Goal: Task Accomplishment & Management: Manage account settings

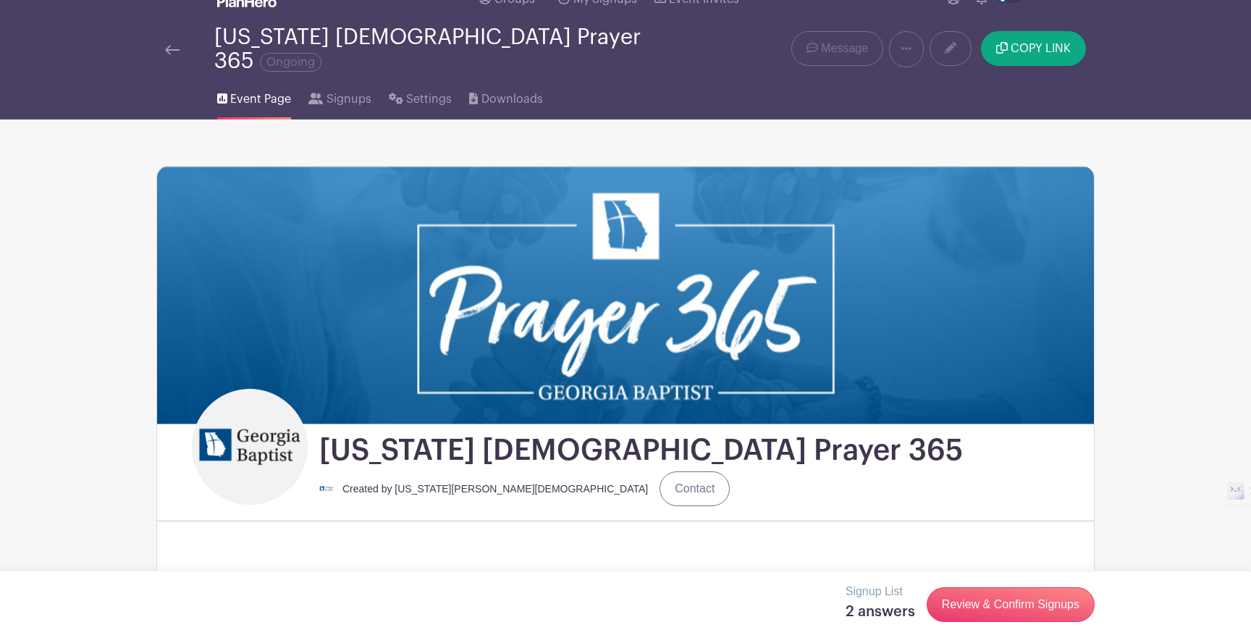
scroll to position [116, 0]
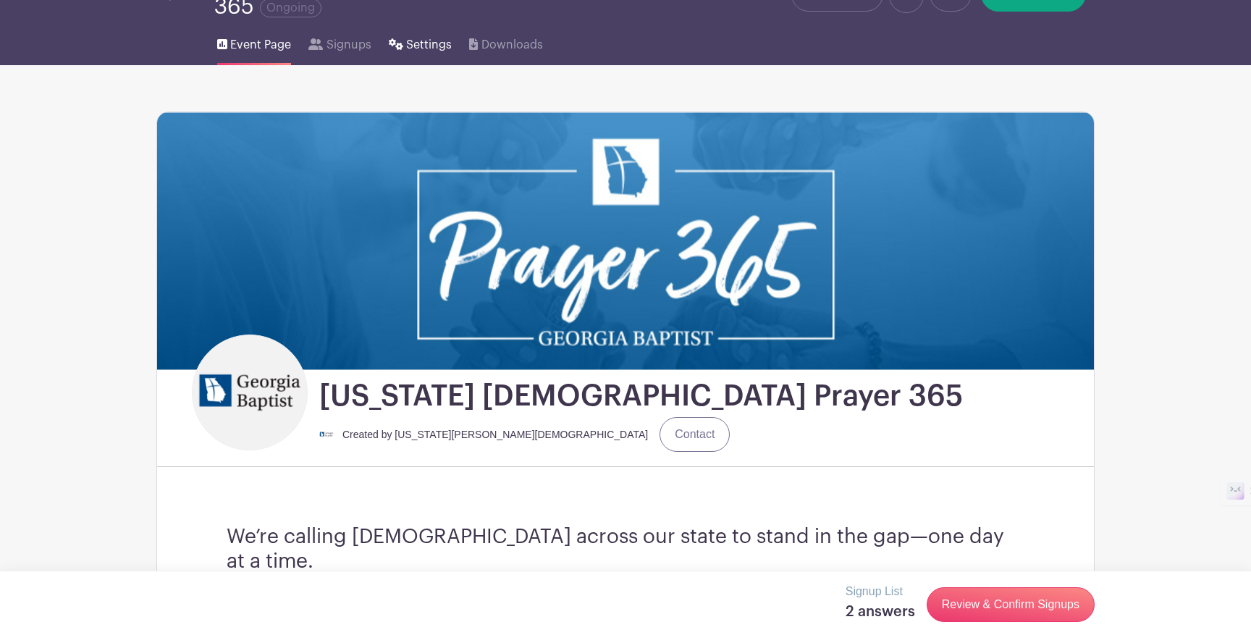
click at [409, 36] on span "Settings" at bounding box center [429, 44] width 46 height 17
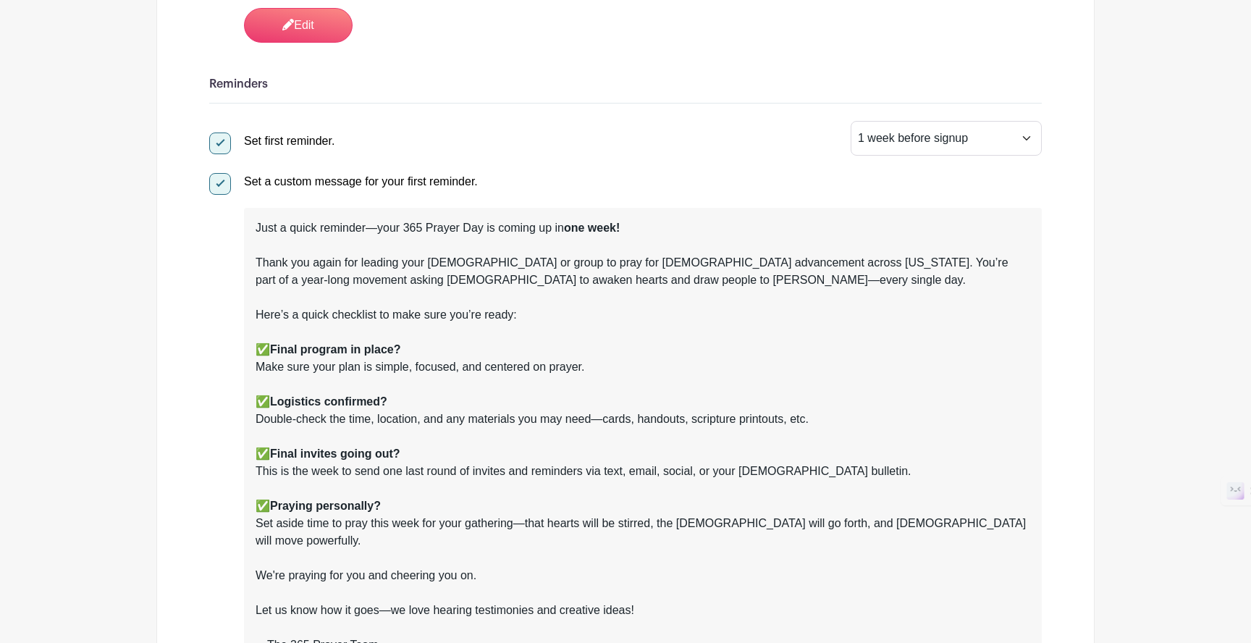
scroll to position [1034, 0]
click at [896, 130] on select "1 hour before signup 2 hours before signup 3 hours before signup 4 hours before…" at bounding box center [945, 137] width 191 height 35
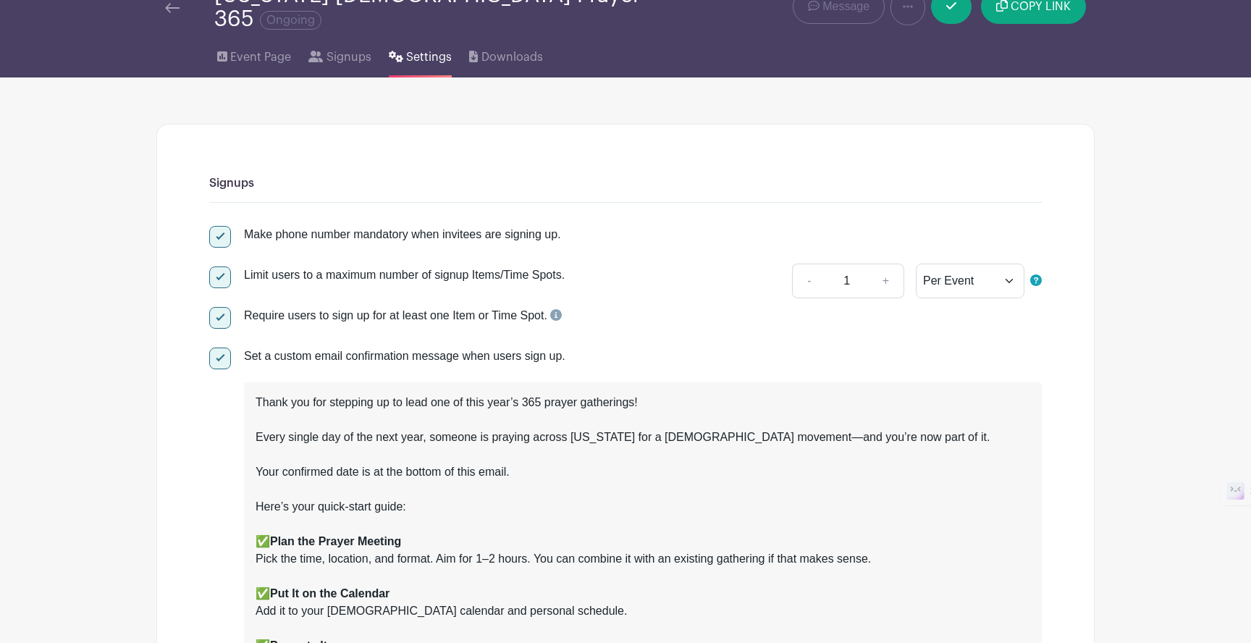
scroll to position [0, 0]
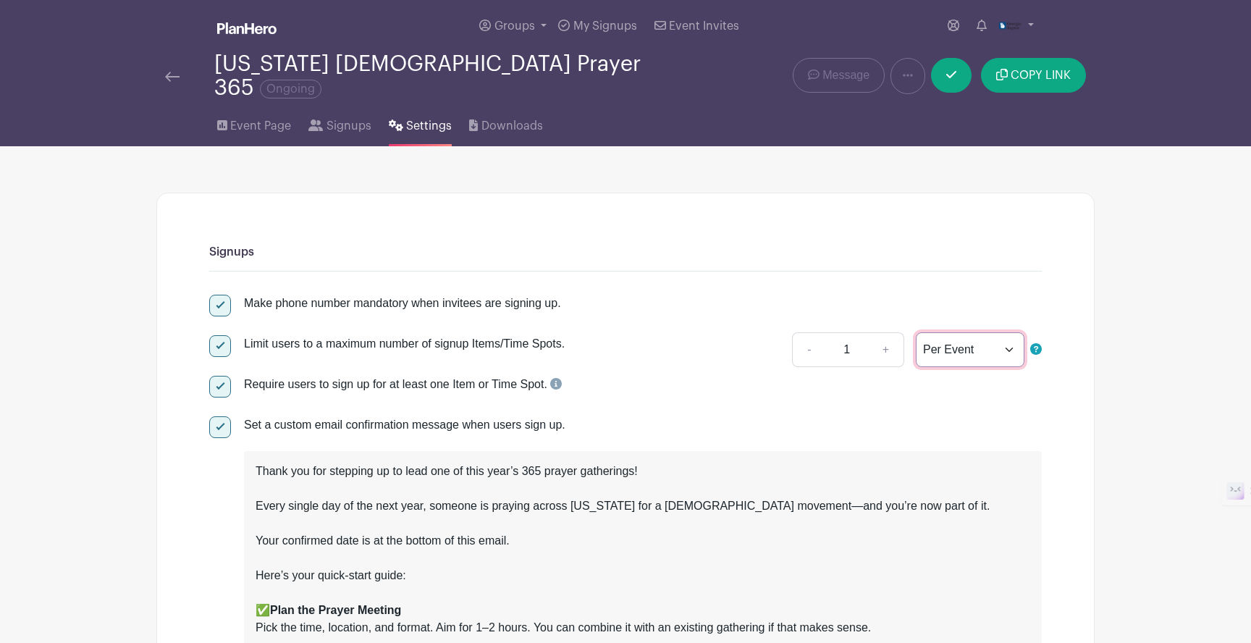
click at [976, 339] on select "Per Event Per Day Per Item" at bounding box center [970, 349] width 109 height 35
click at [424, 121] on span "Settings" at bounding box center [429, 125] width 46 height 17
click at [905, 77] on link at bounding box center [907, 76] width 35 height 36
click at [415, 119] on span "Settings" at bounding box center [429, 125] width 46 height 17
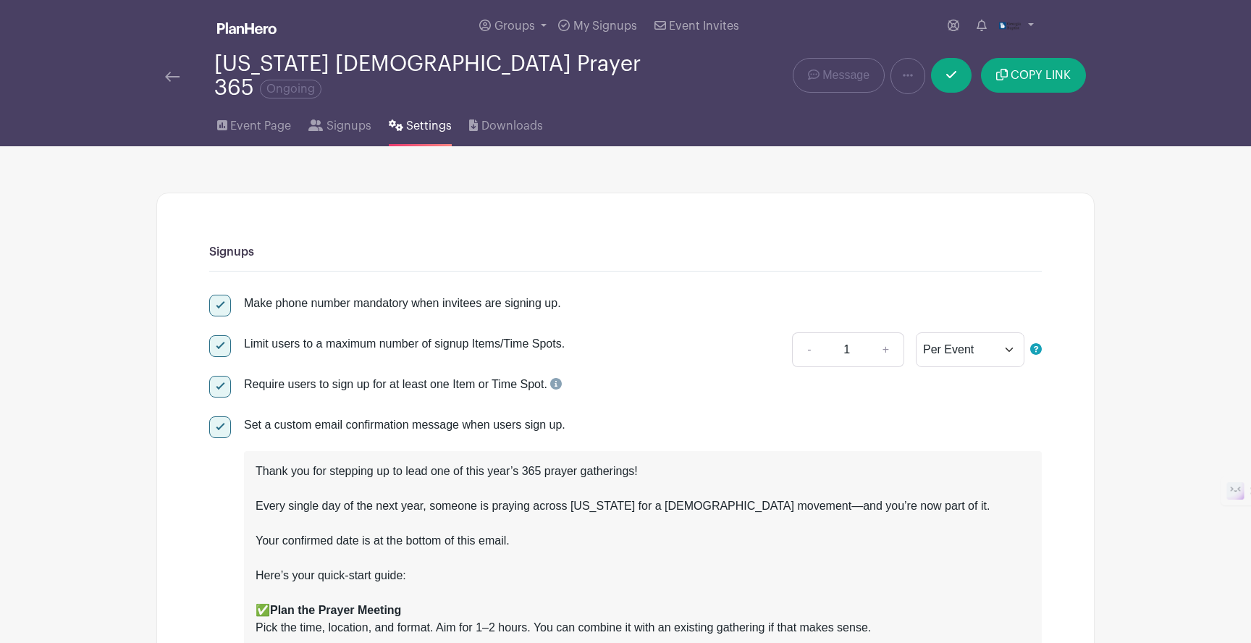
click at [169, 72] on link at bounding box center [172, 75] width 14 height 17
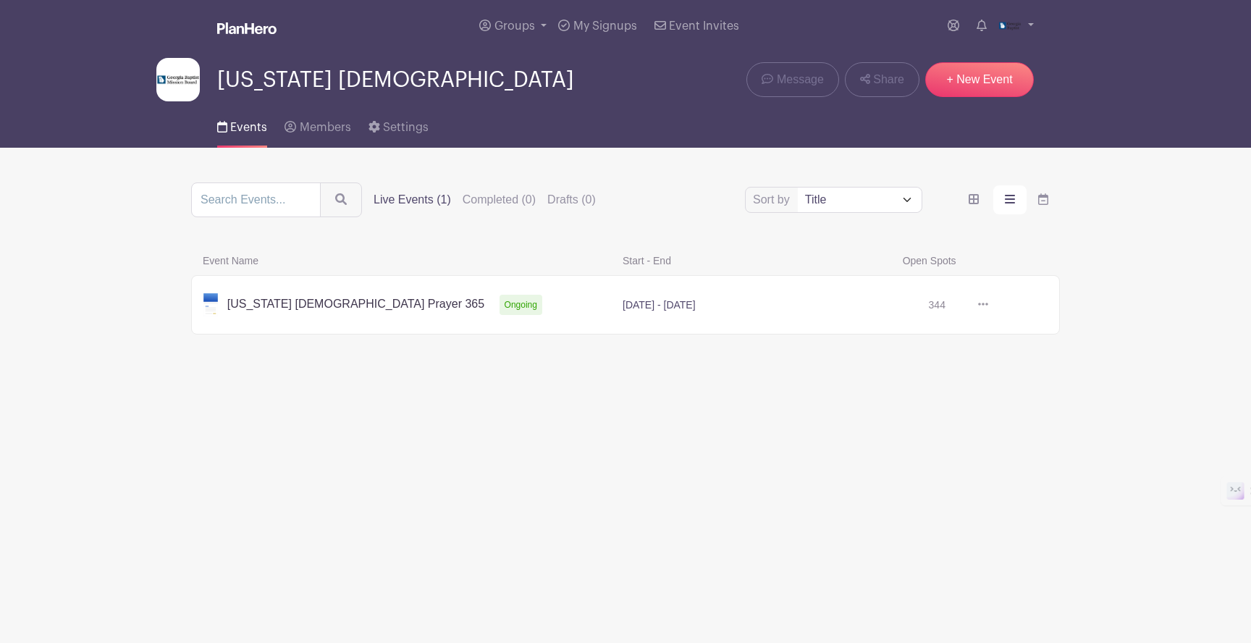
click at [981, 303] on icon at bounding box center [983, 304] width 10 height 12
click at [988, 305] on link at bounding box center [988, 305] width 0 height 0
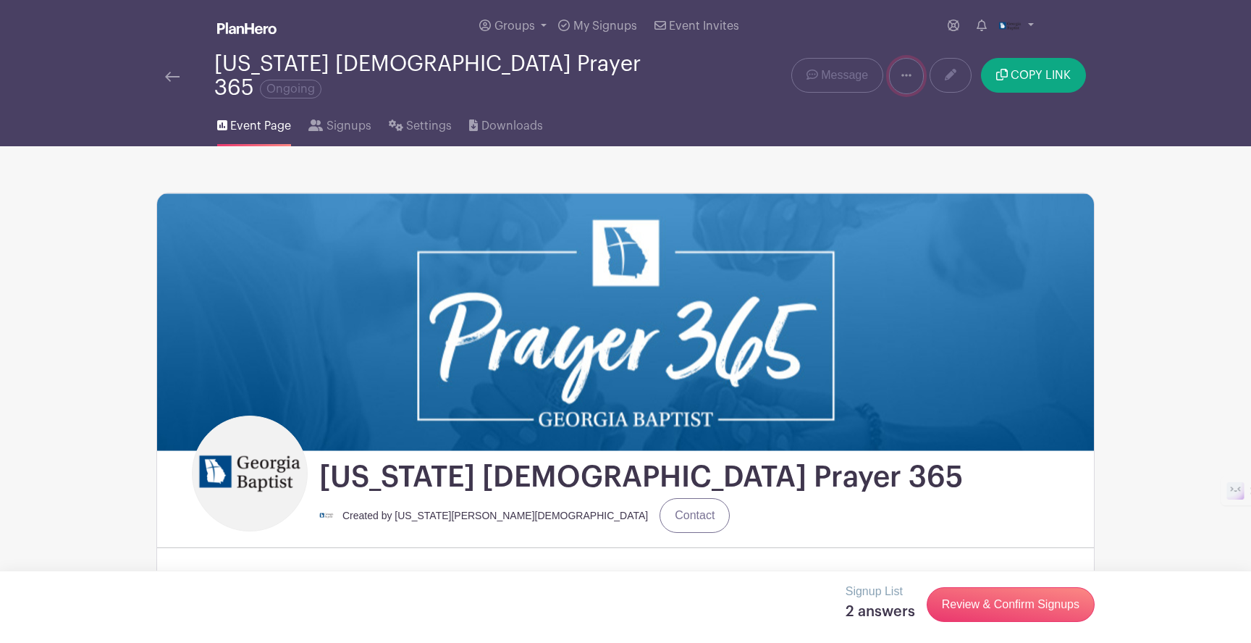
click at [904, 72] on icon at bounding box center [906, 75] width 10 height 12
click at [416, 117] on span "Settings" at bounding box center [429, 125] width 46 height 17
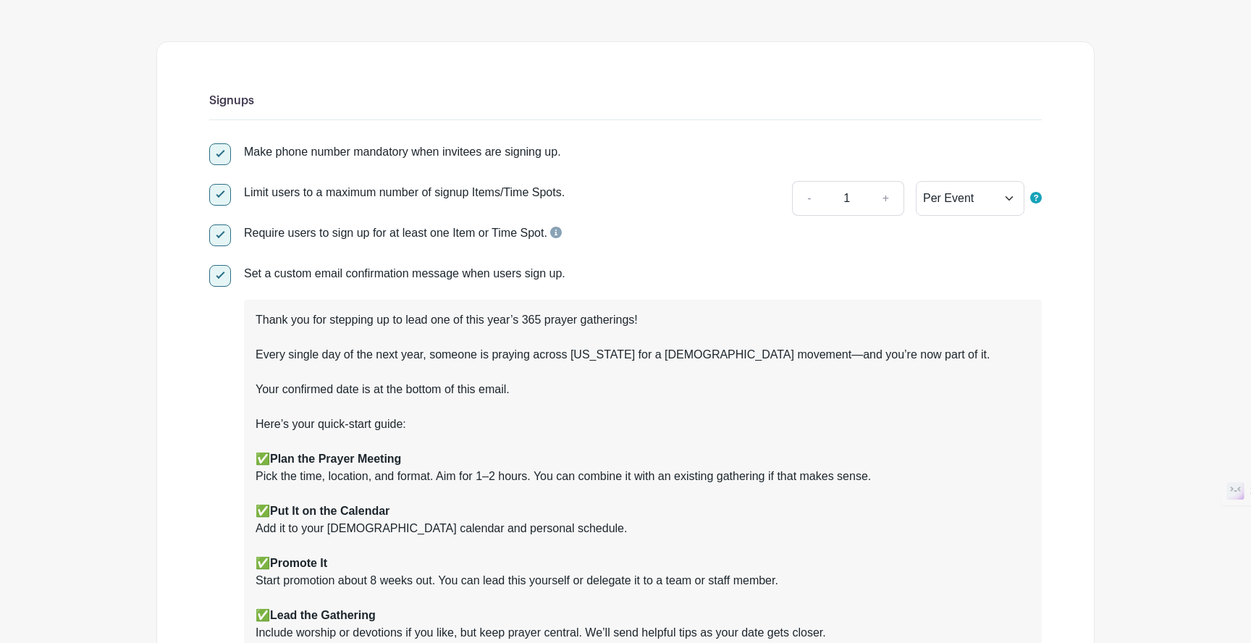
scroll to position [165, 0]
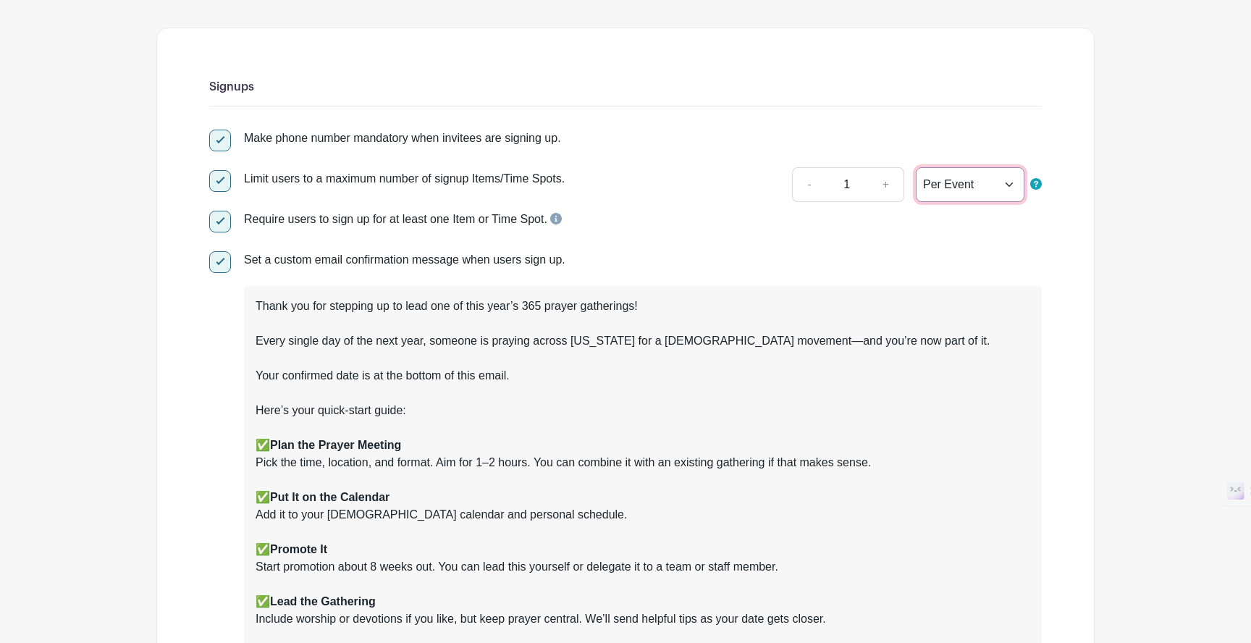
click at [1000, 182] on select "Per Event Per Day Per Item" at bounding box center [970, 184] width 109 height 35
click at [943, 174] on select "Per Event Per Day Per Item" at bounding box center [970, 184] width 109 height 35
select select "date"
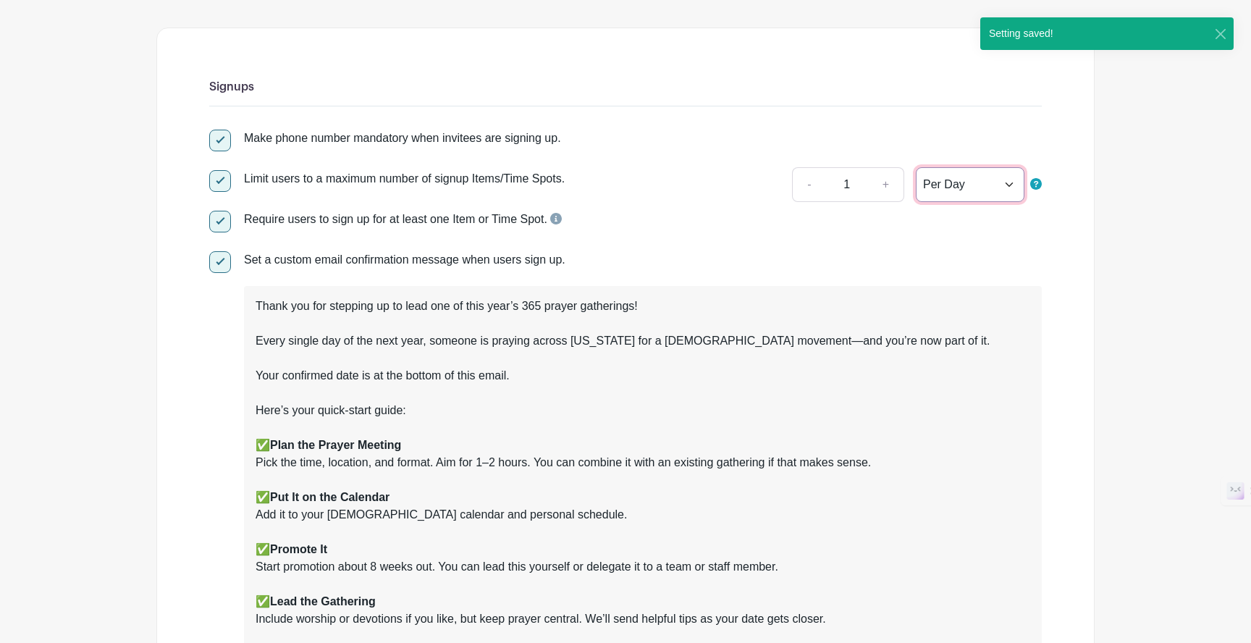
click at [948, 174] on select "Per Event Per Day Per Item" at bounding box center [970, 184] width 109 height 35
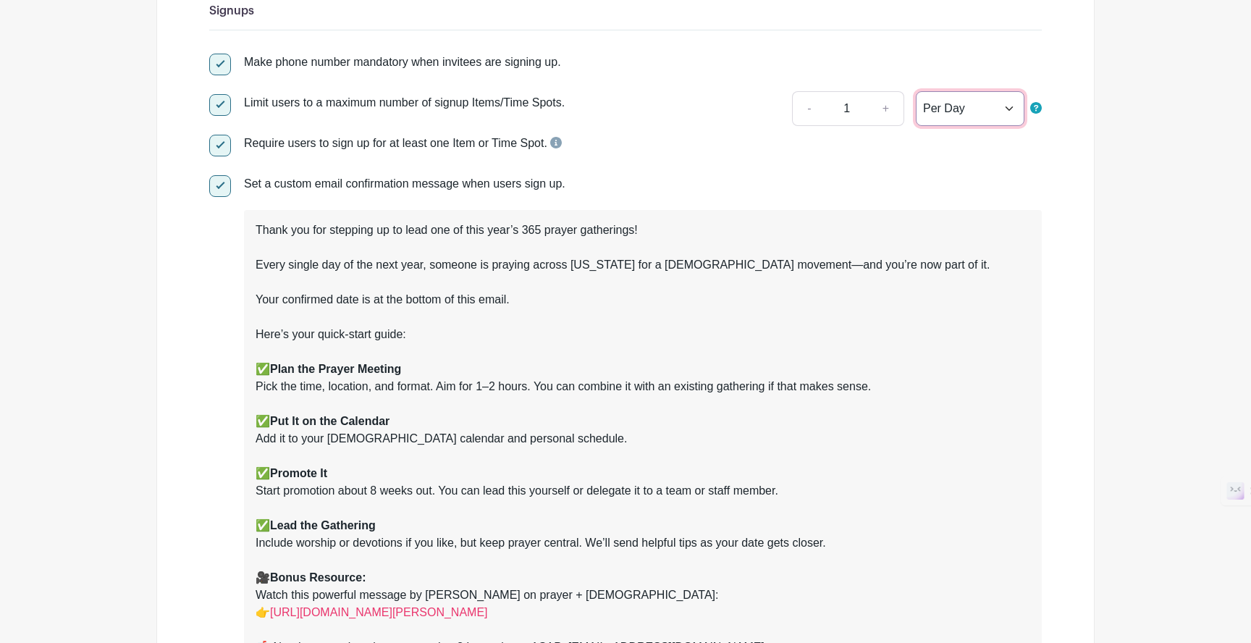
scroll to position [0, 0]
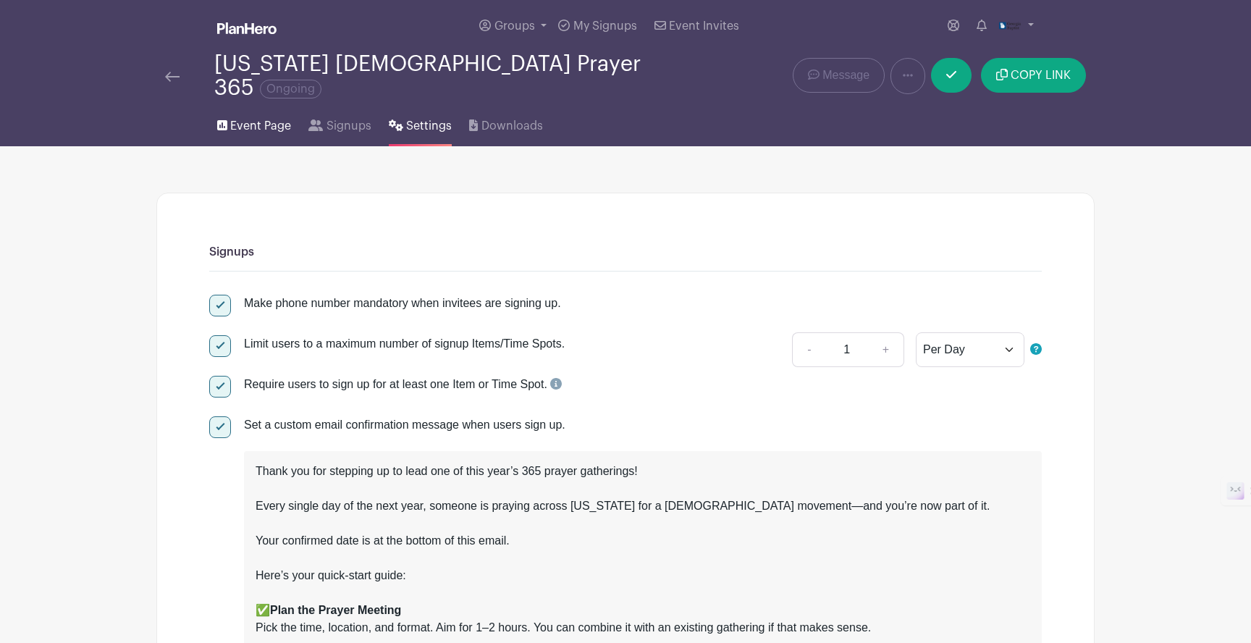
click at [246, 117] on span "Event Page" at bounding box center [260, 125] width 61 height 17
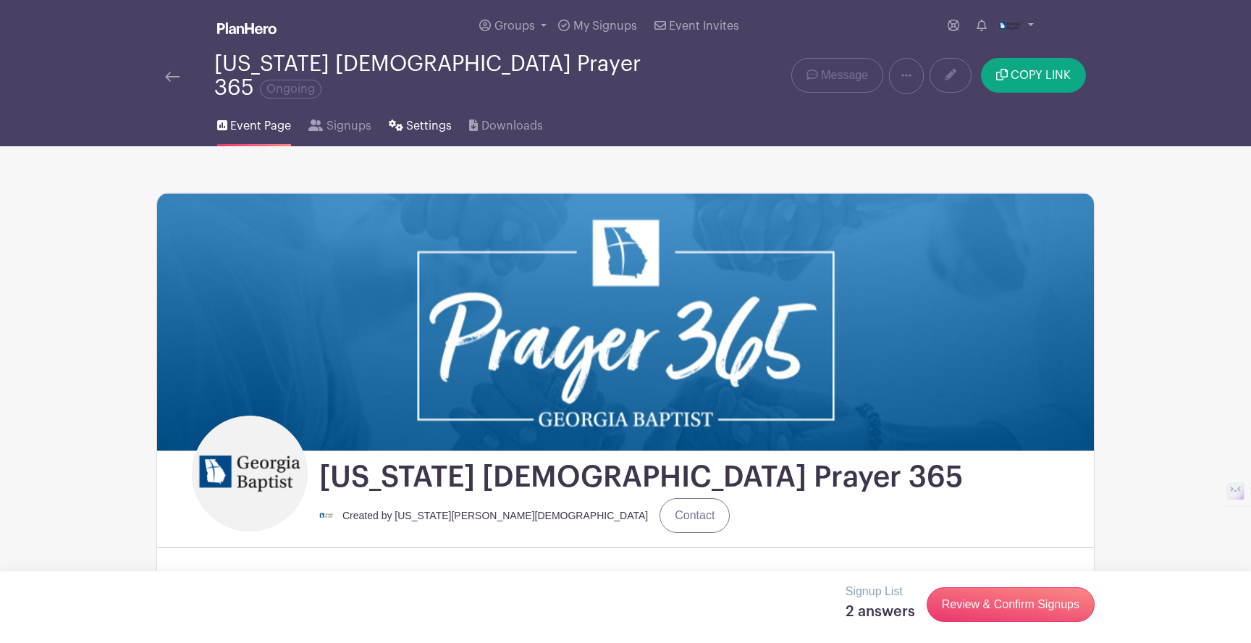
click at [415, 117] on span "Settings" at bounding box center [429, 125] width 46 height 17
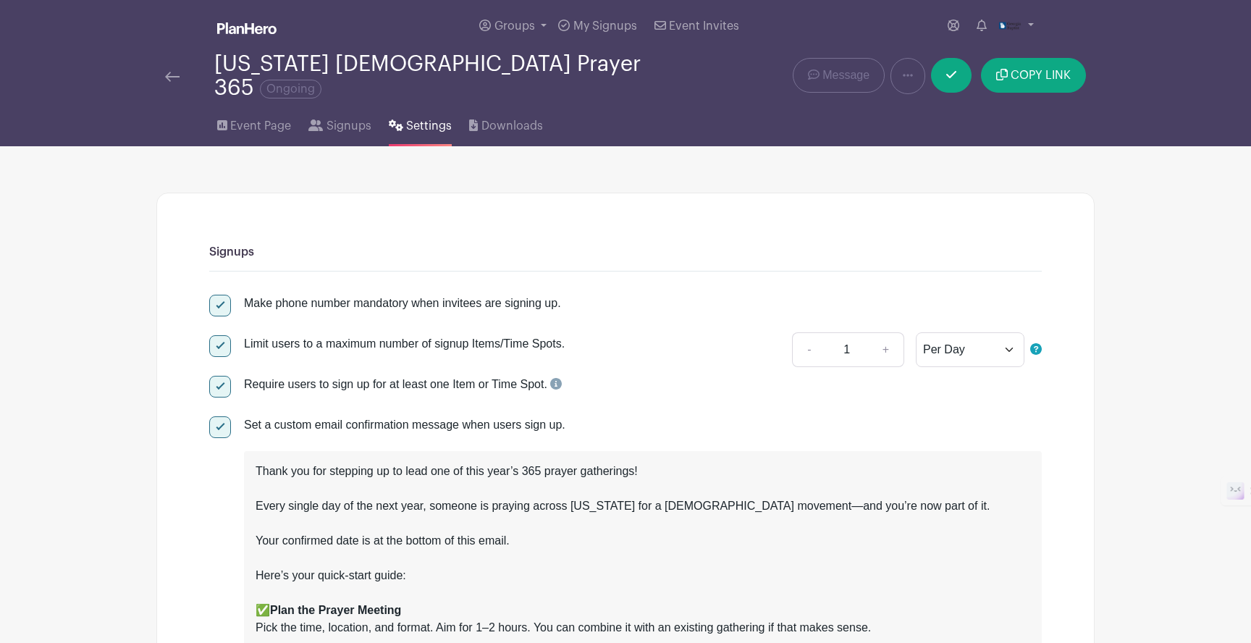
click at [169, 72] on img at bounding box center [172, 77] width 14 height 10
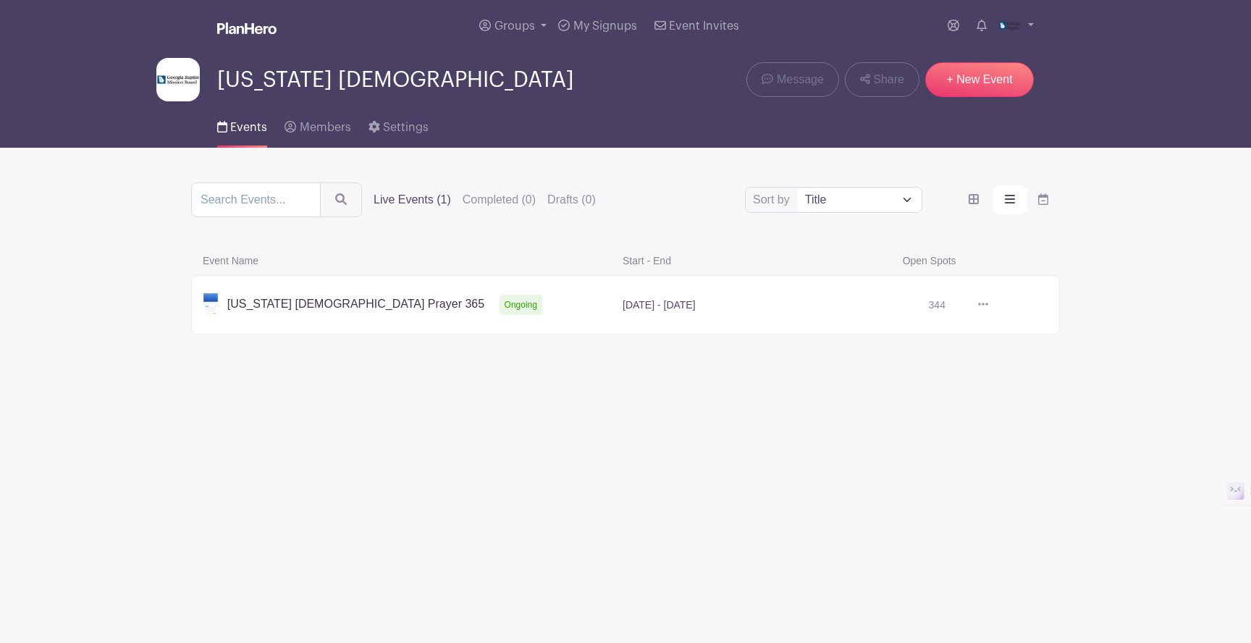
click at [988, 305] on link at bounding box center [988, 305] width 0 height 0
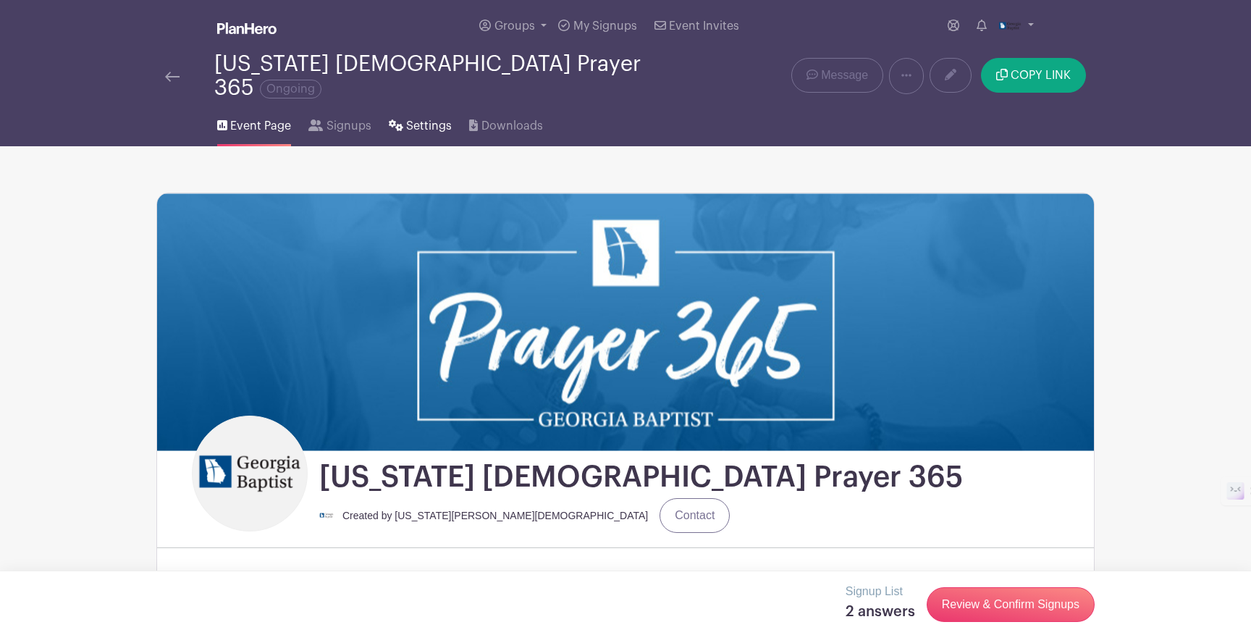
click at [428, 120] on span "Settings" at bounding box center [429, 125] width 46 height 17
